Goal: Task Accomplishment & Management: Use online tool/utility

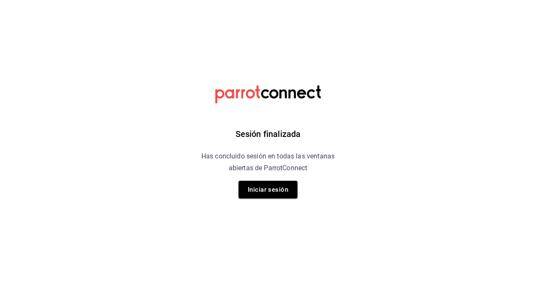
click at [371, 69] on div "Sesión finalizada Has concluido sesión en todas las ventanas abiertas de Parrot…" at bounding box center [268, 142] width 213 height 284
click at [275, 188] on button "Iniciar sesión" at bounding box center [267, 190] width 59 height 18
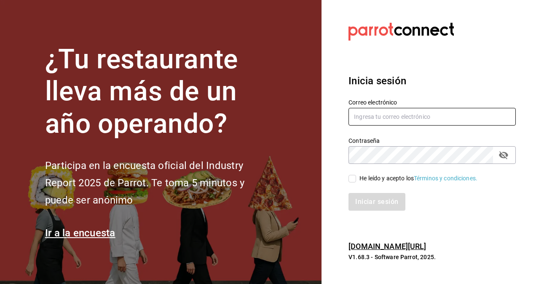
type input "gonzalo.martinez@grupocosteno.com"
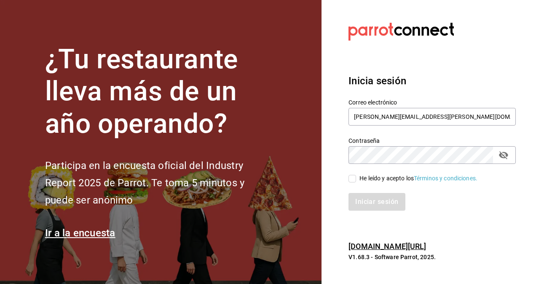
click at [352, 179] on input "He leído y acepto los Términos y condiciones." at bounding box center [352, 179] width 8 height 8
checkbox input "true"
click at [367, 200] on button "Iniciar sesión" at bounding box center [376, 202] width 57 height 18
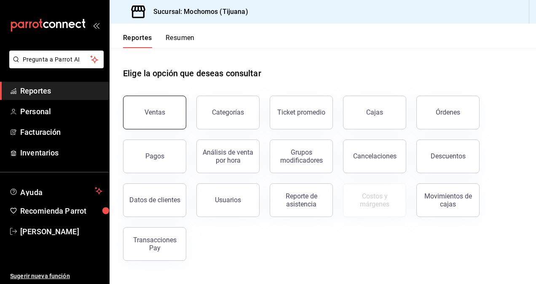
click at [166, 119] on button "Ventas" at bounding box center [154, 113] width 63 height 34
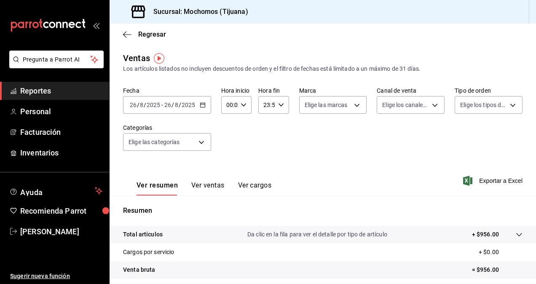
click at [204, 107] on \(Stroke\) "button" at bounding box center [202, 105] width 5 height 5
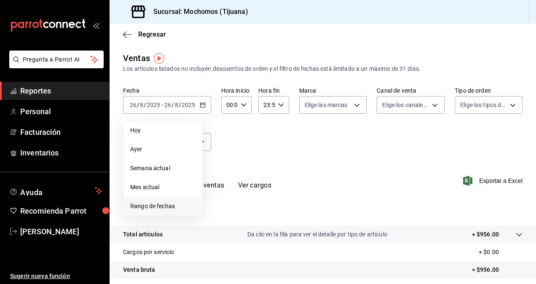
click at [167, 202] on span "Rango de fechas" at bounding box center [162, 206] width 65 height 9
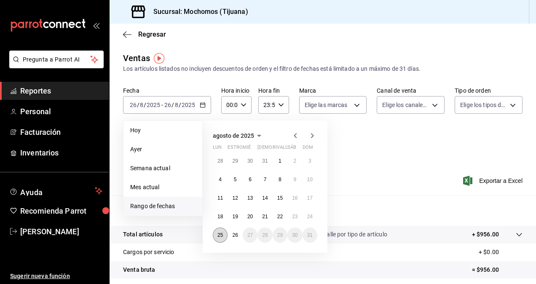
click at [224, 237] on button "25" at bounding box center [220, 234] width 15 height 15
click at [234, 234] on abbr "26" at bounding box center [234, 235] width 5 height 6
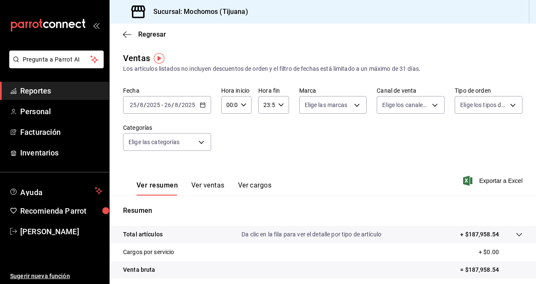
click at [243, 107] on icon "button" at bounding box center [243, 105] width 6 height 6
click at [227, 142] on span "05" at bounding box center [228, 143] width 2 height 7
type input "05:00"
click at [242, 124] on span "00" at bounding box center [243, 126] width 2 height 7
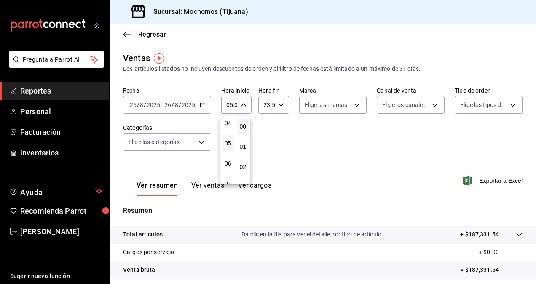
click at [277, 104] on div at bounding box center [268, 142] width 536 height 284
click at [278, 104] on icon "button" at bounding box center [281, 105] width 6 height 6
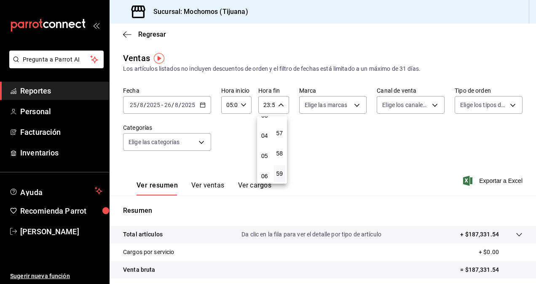
scroll to position [84, 0]
click at [263, 147] on button "05" at bounding box center [265, 143] width 12 height 17
click at [281, 131] on button "00" at bounding box center [280, 126] width 12 height 17
type input "05:00"
click at [324, 145] on div at bounding box center [268, 142] width 536 height 284
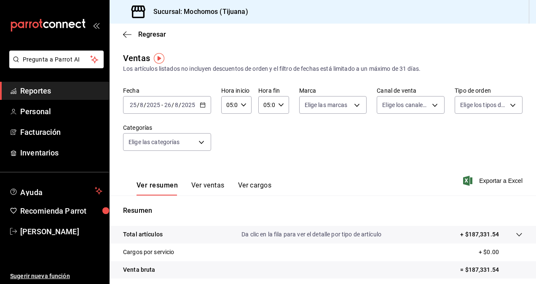
click at [496, 182] on font "Exportar a Excel" at bounding box center [500, 180] width 43 height 7
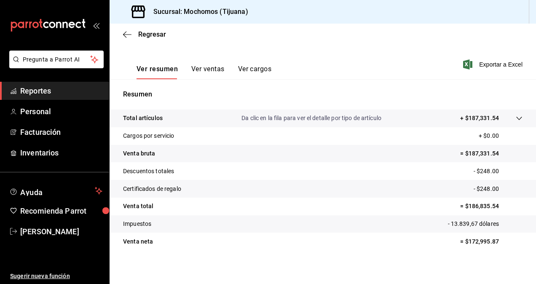
scroll to position [120, 0]
